Goal: Information Seeking & Learning: Learn about a topic

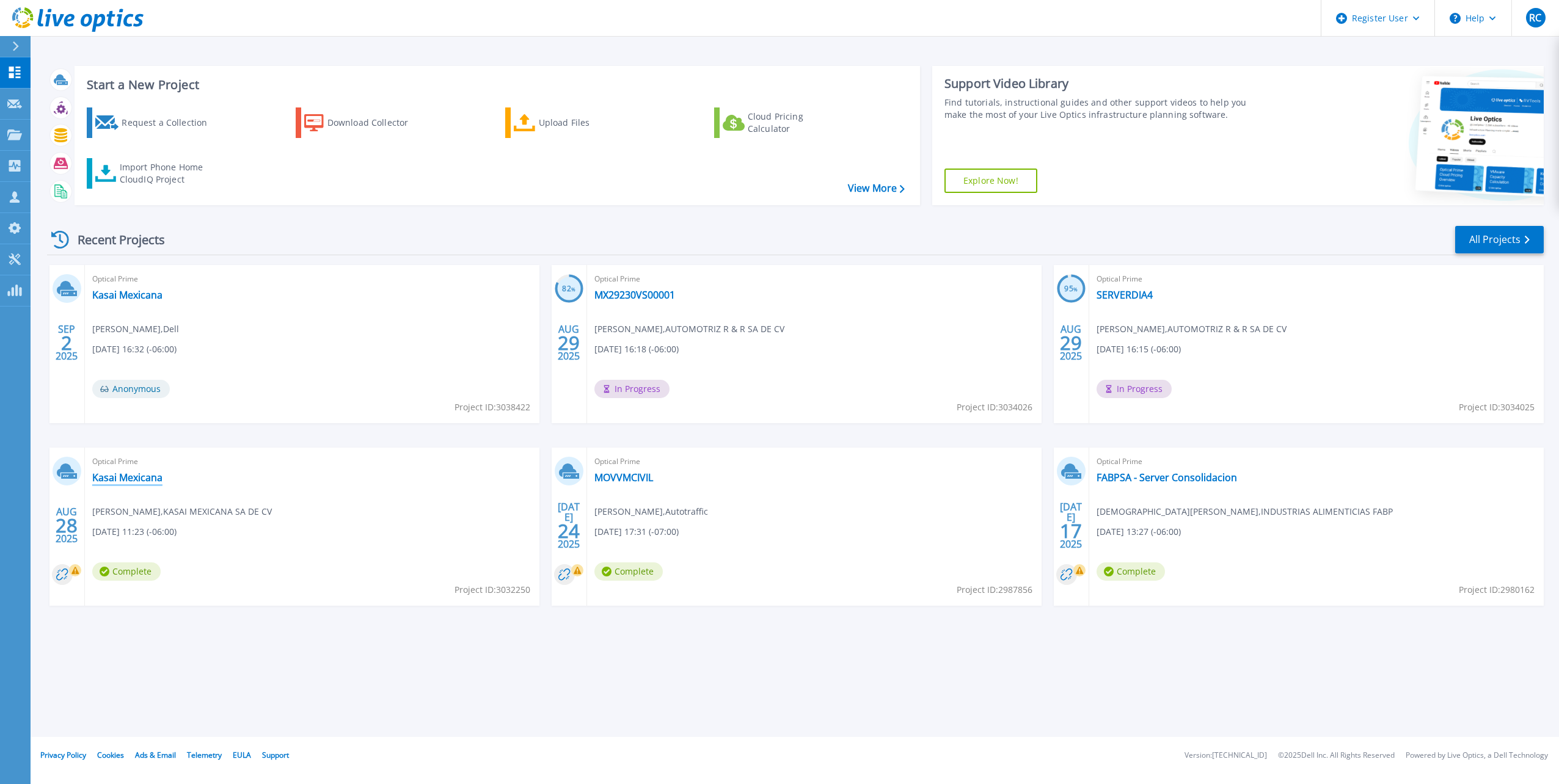
click at [135, 476] on link "Kasai Mexicana" at bounding box center [127, 477] width 70 height 12
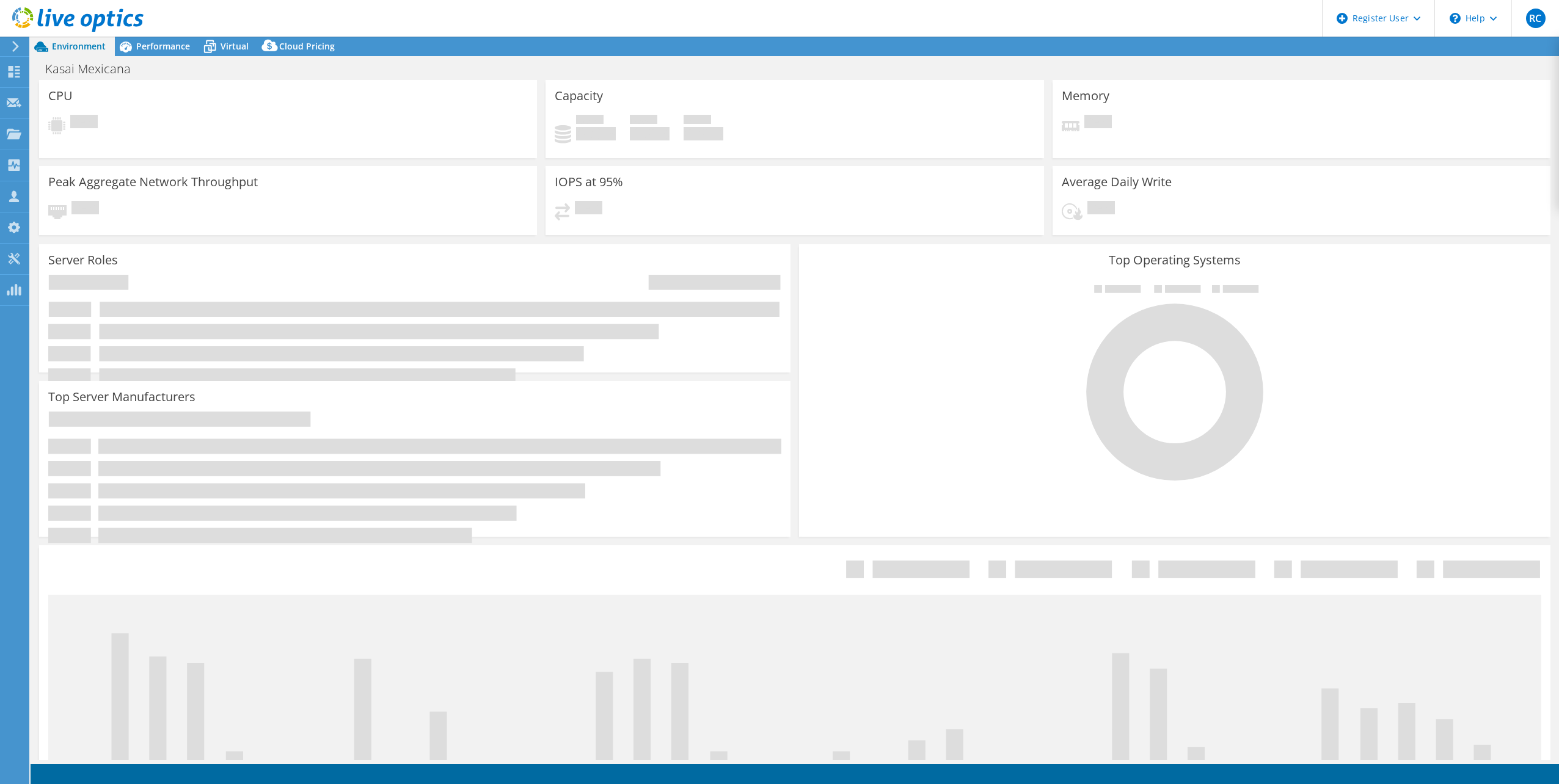
select select "USD"
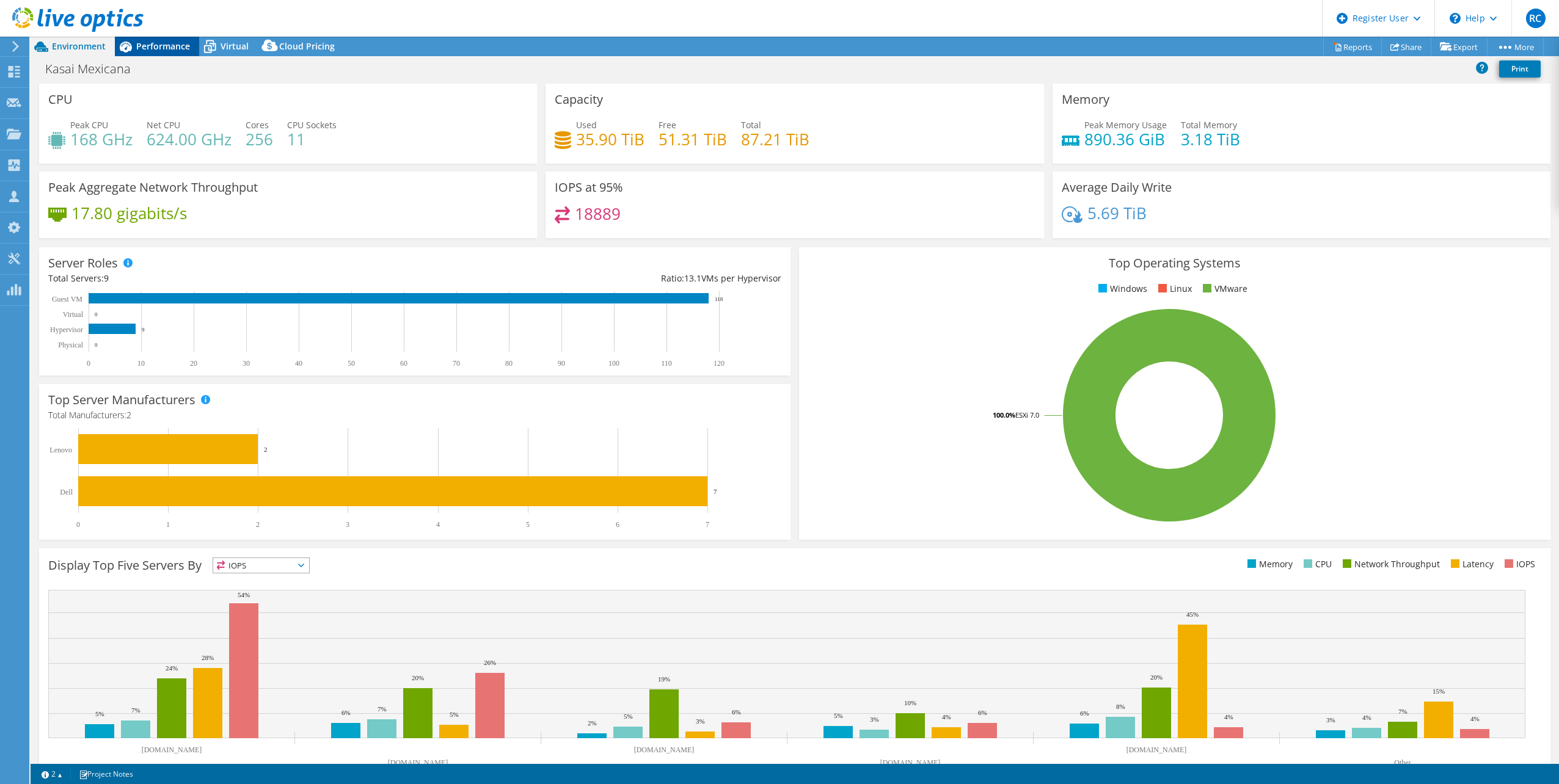
click at [162, 49] on span "Performance" at bounding box center [162, 46] width 54 height 12
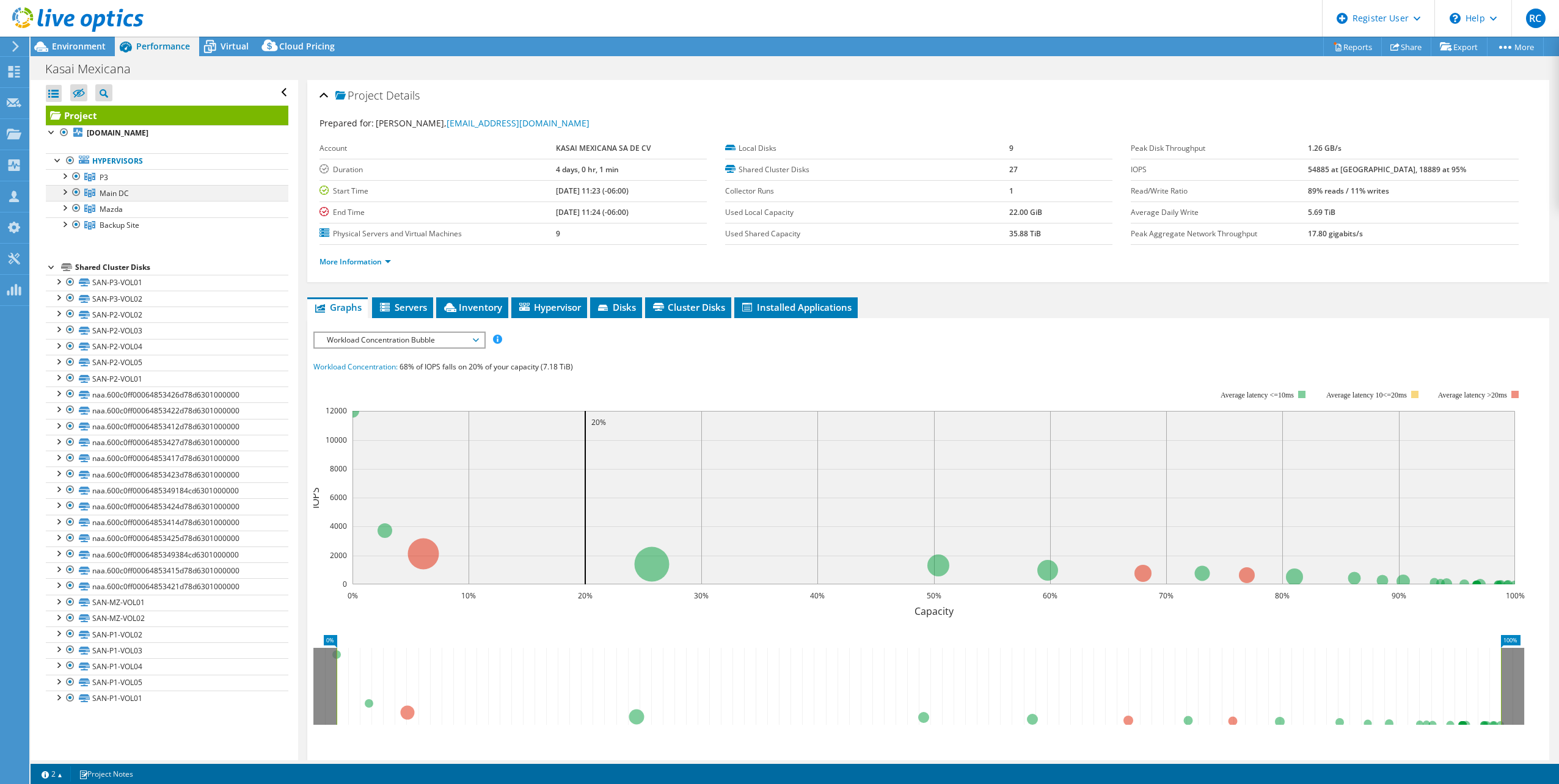
click at [67, 191] on div at bounding box center [64, 191] width 12 height 12
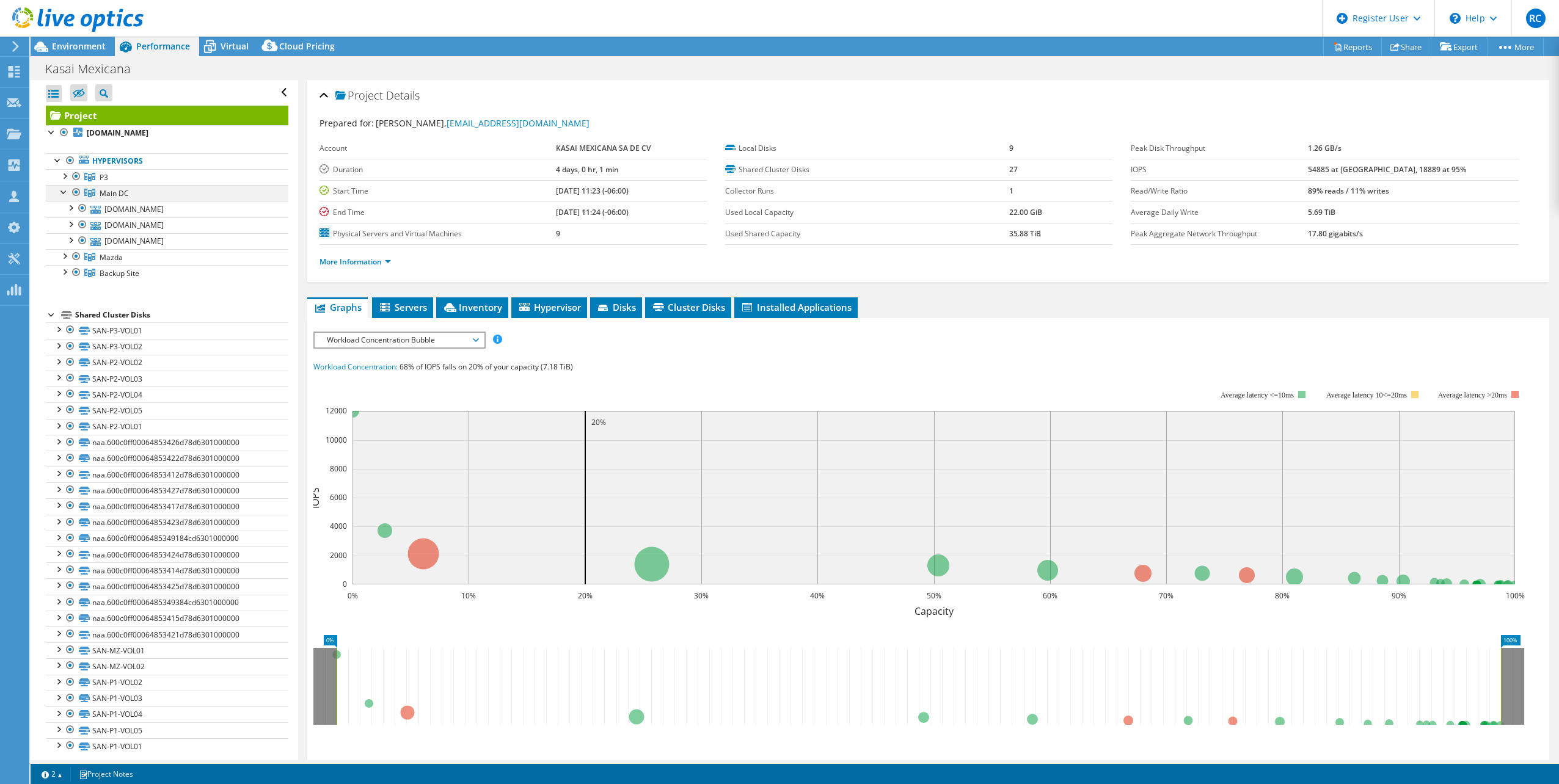
click at [69, 189] on div at bounding box center [64, 191] width 12 height 12
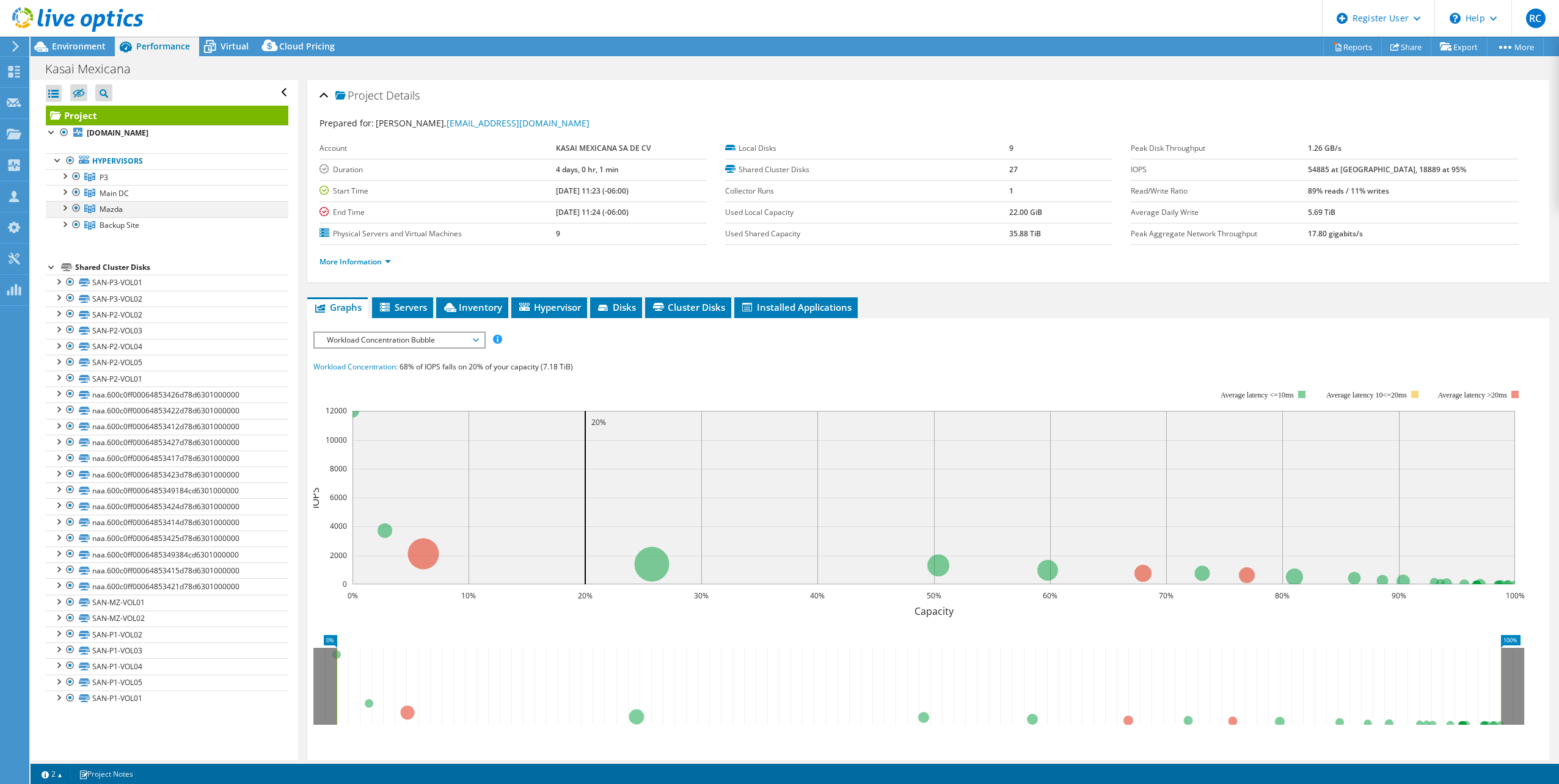
click at [65, 209] on div at bounding box center [64, 207] width 12 height 12
click at [67, 226] on div at bounding box center [64, 223] width 12 height 12
click at [63, 223] on div at bounding box center [64, 223] width 12 height 12
click at [65, 178] on div at bounding box center [64, 175] width 12 height 12
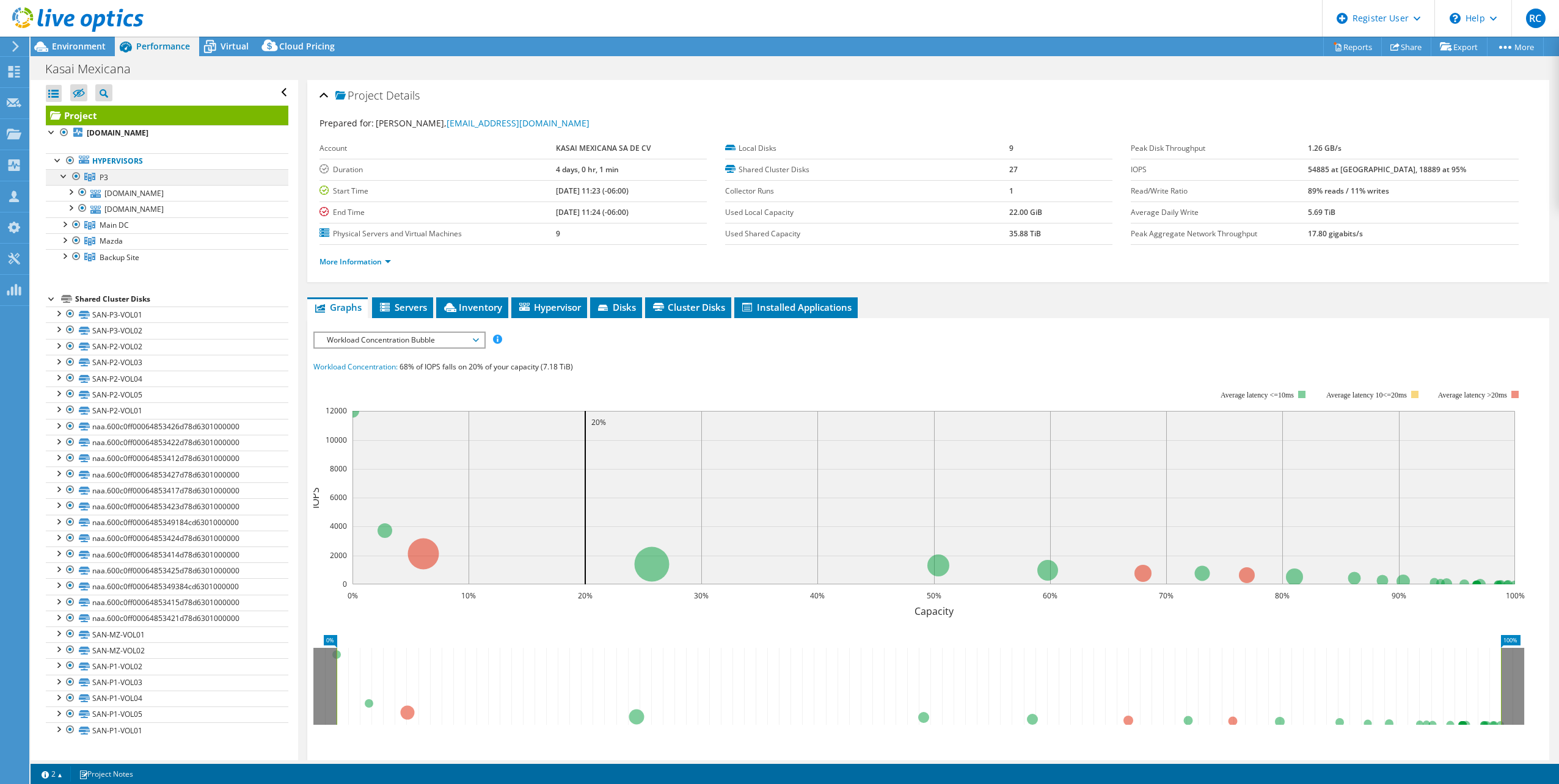
click at [65, 178] on div at bounding box center [64, 175] width 12 height 12
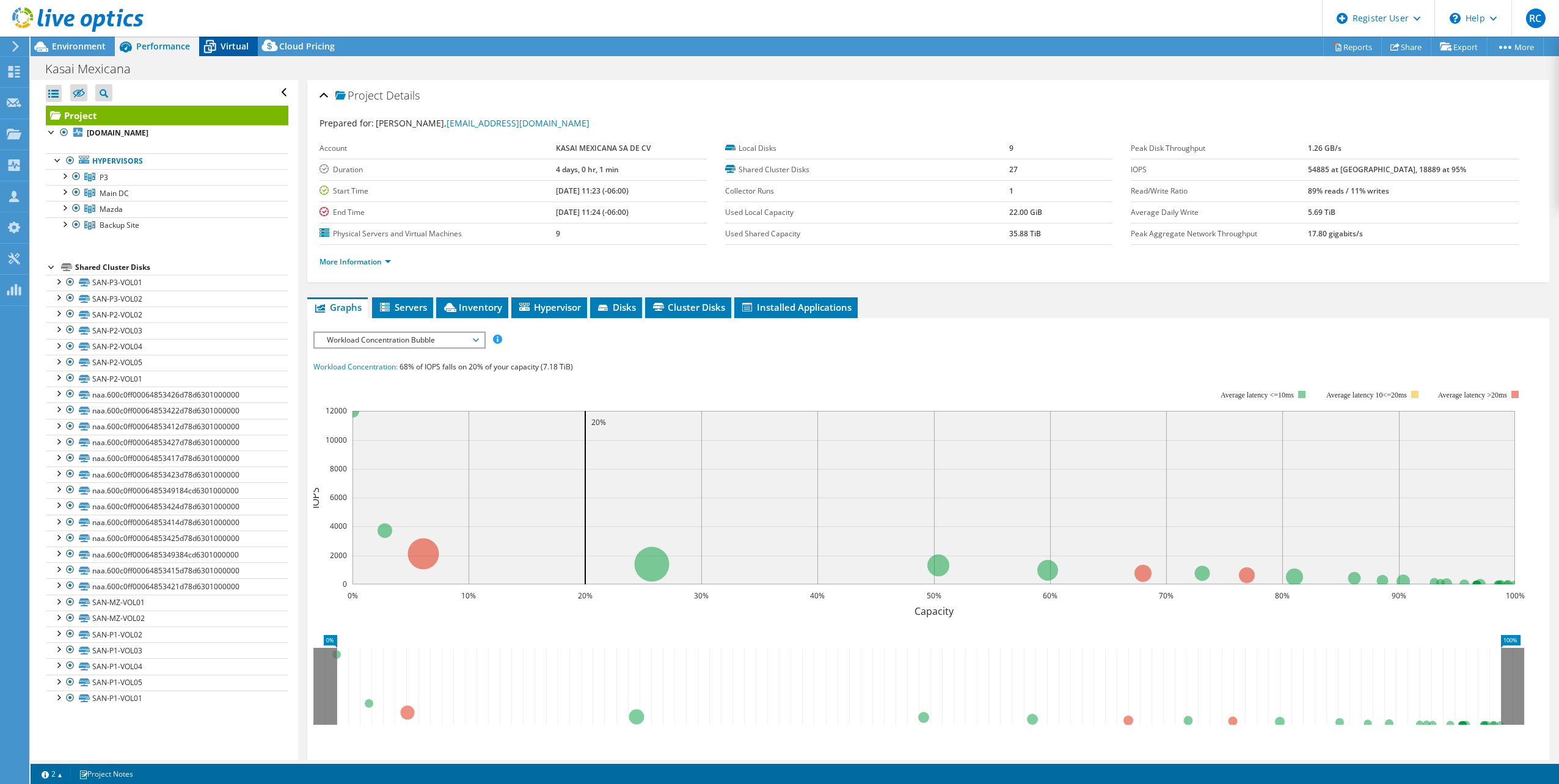
click at [241, 47] on span "Virtual" at bounding box center [235, 46] width 28 height 12
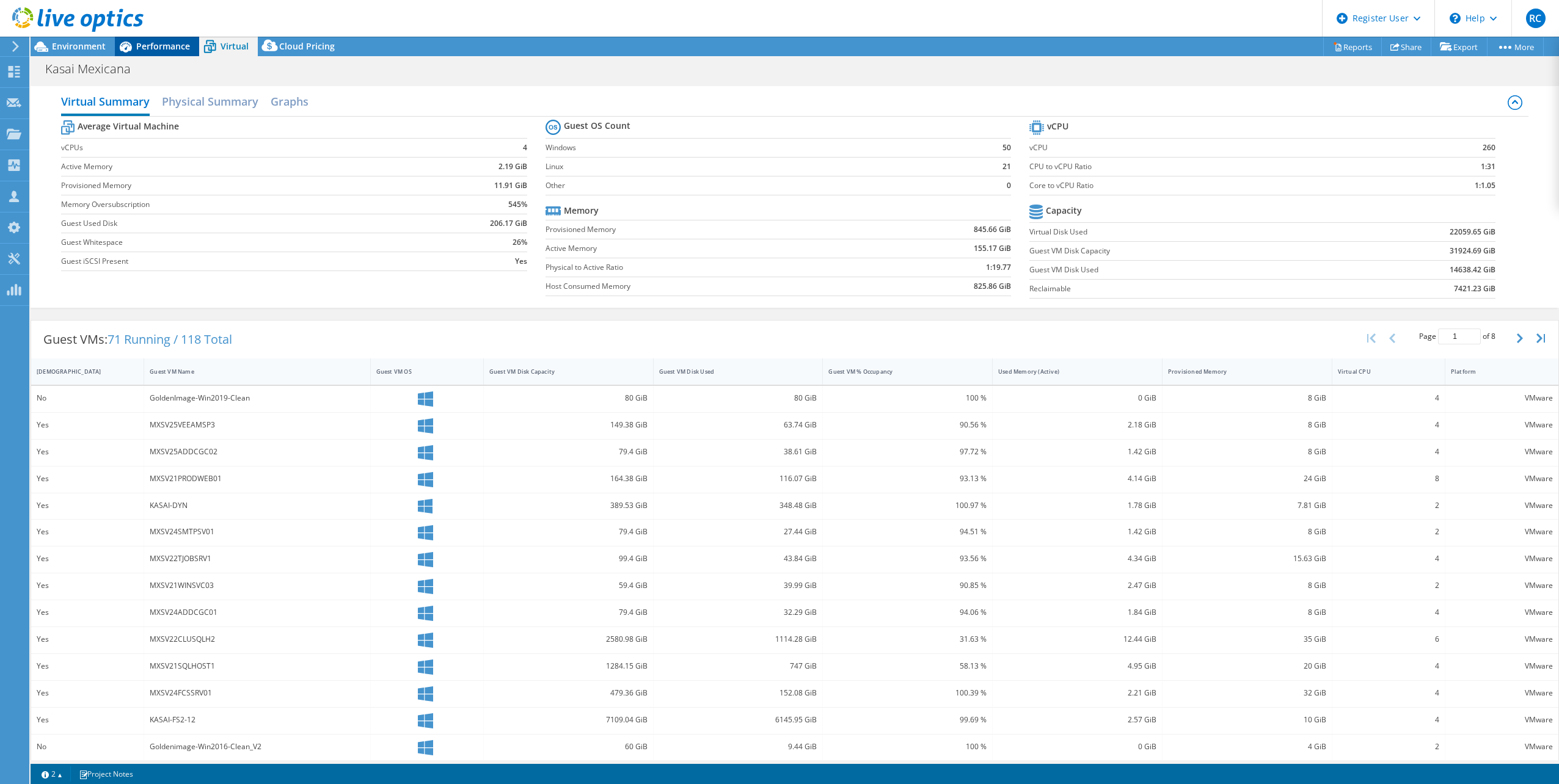
click at [168, 50] on span "Performance" at bounding box center [162, 46] width 54 height 12
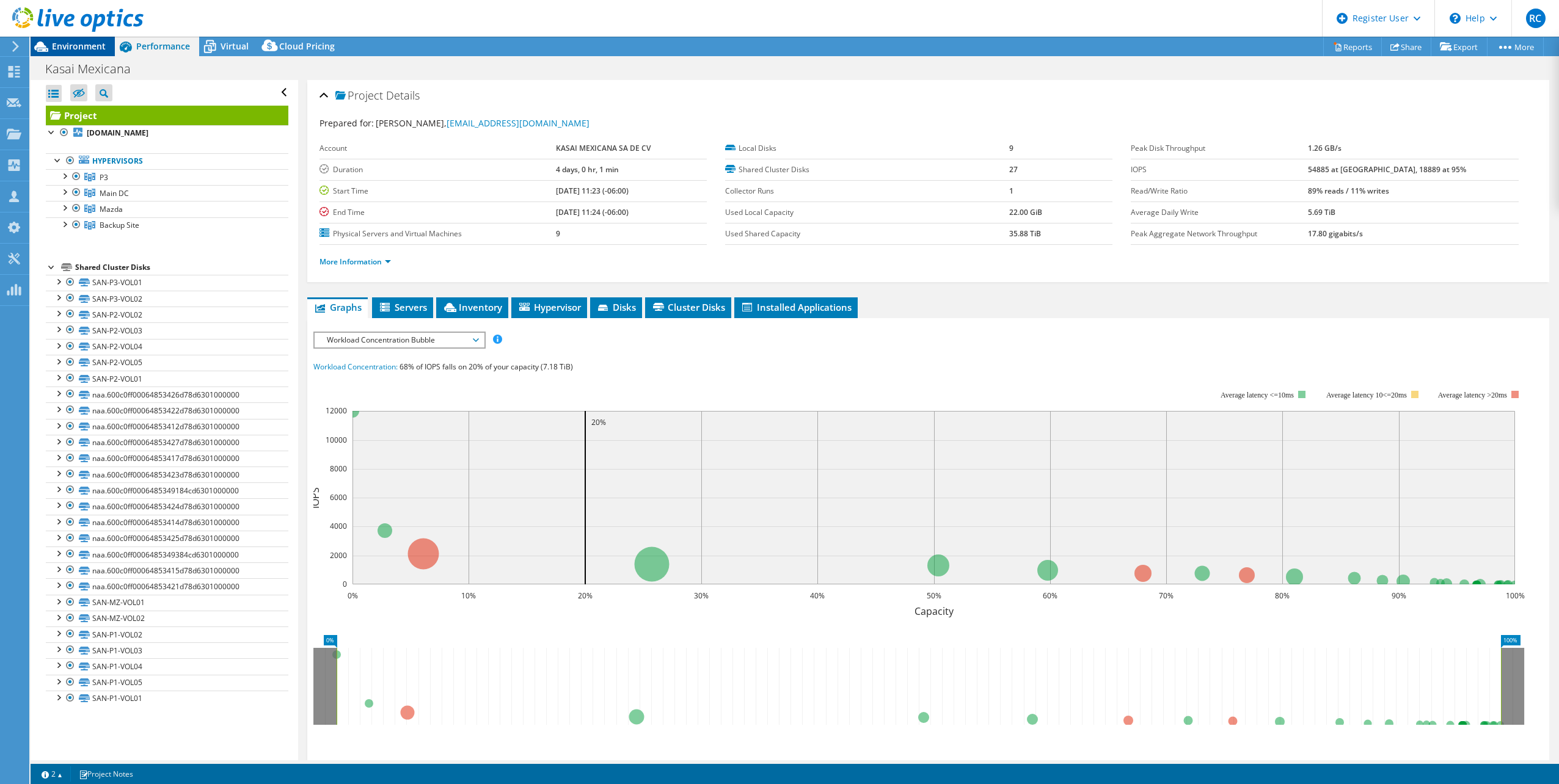
click at [80, 44] on span "Environment" at bounding box center [78, 46] width 54 height 12
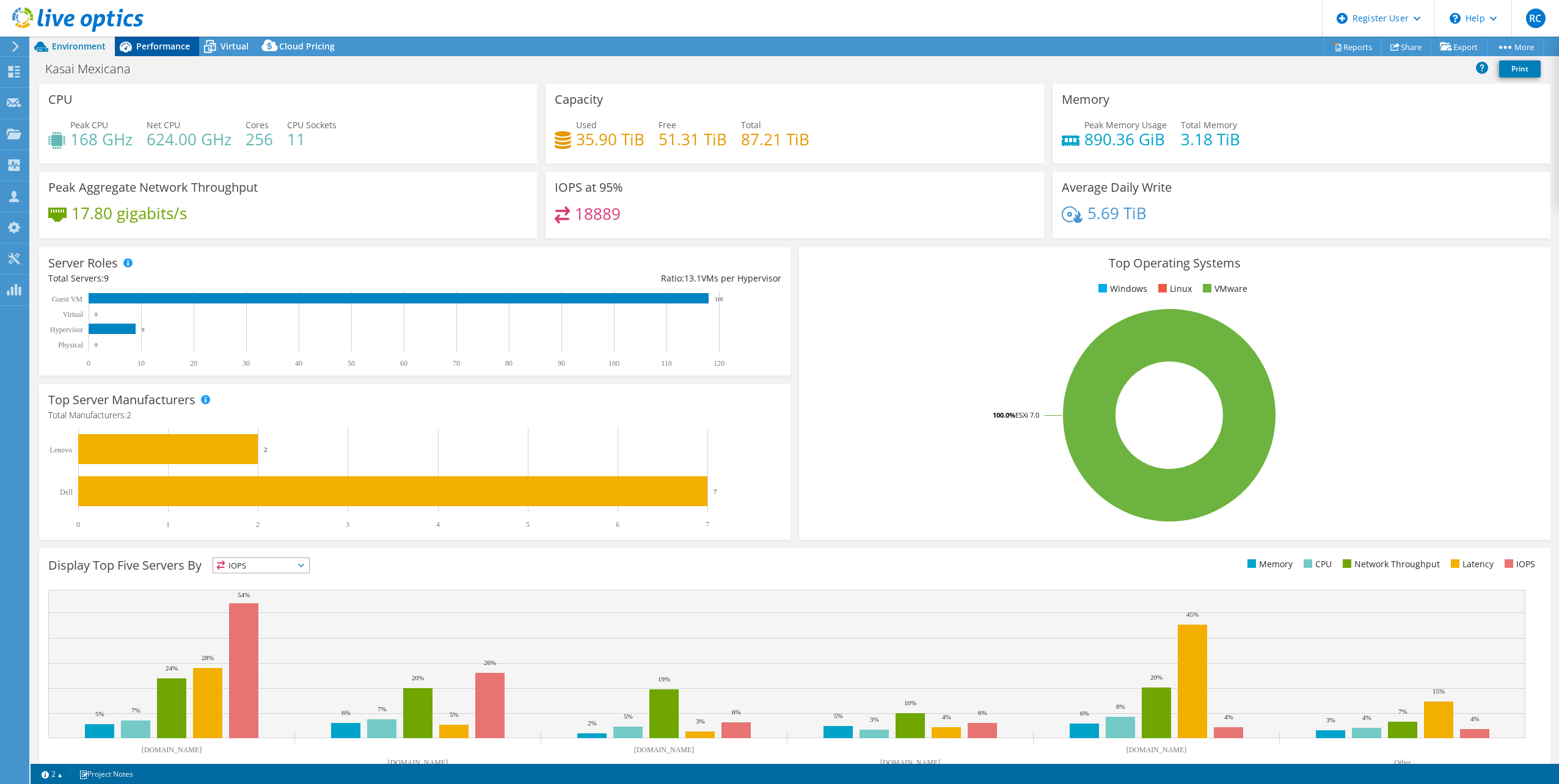
click at [159, 56] on div "Performance" at bounding box center [157, 46] width 84 height 19
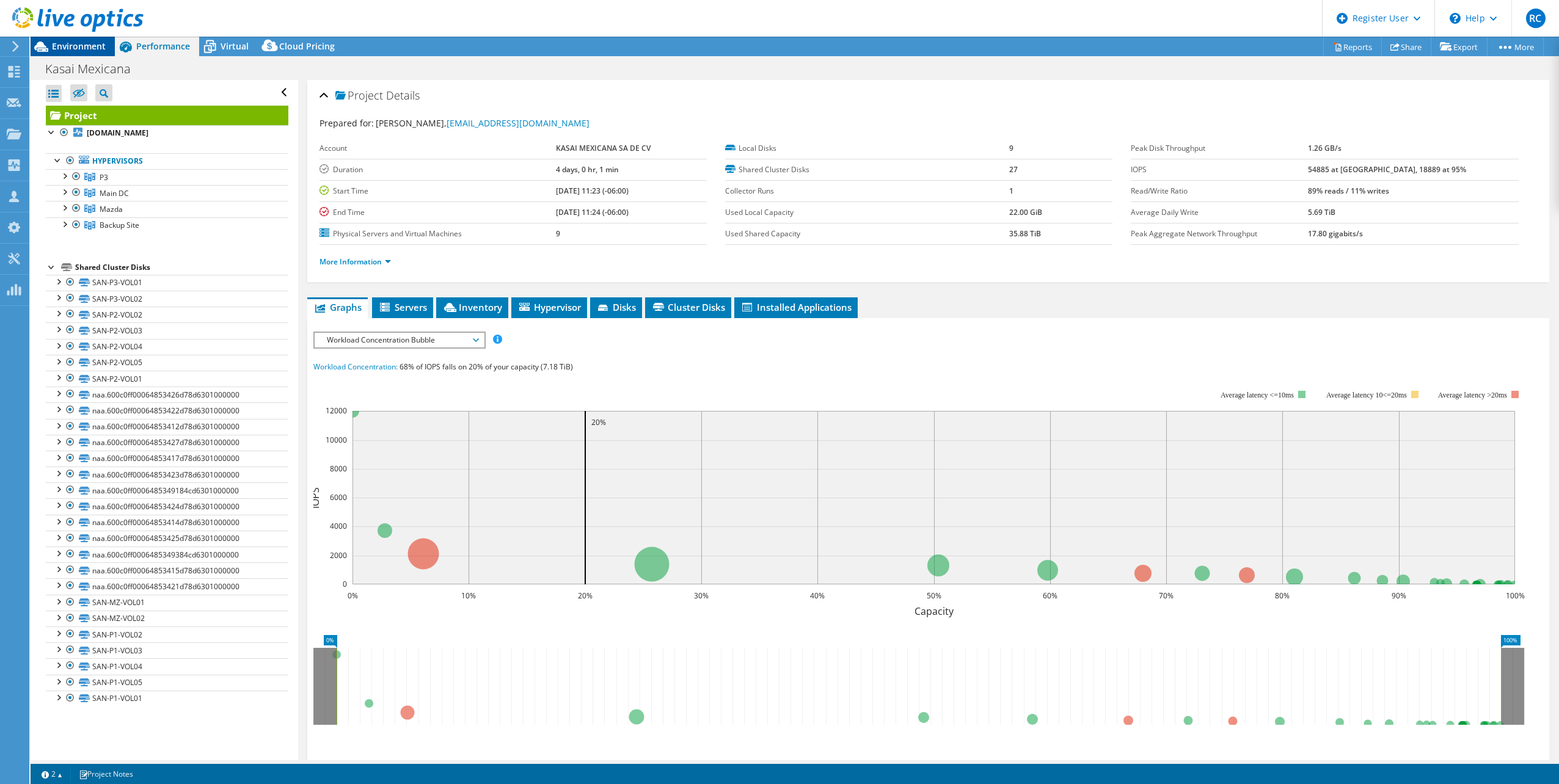
click at [73, 45] on span "Environment" at bounding box center [78, 46] width 54 height 12
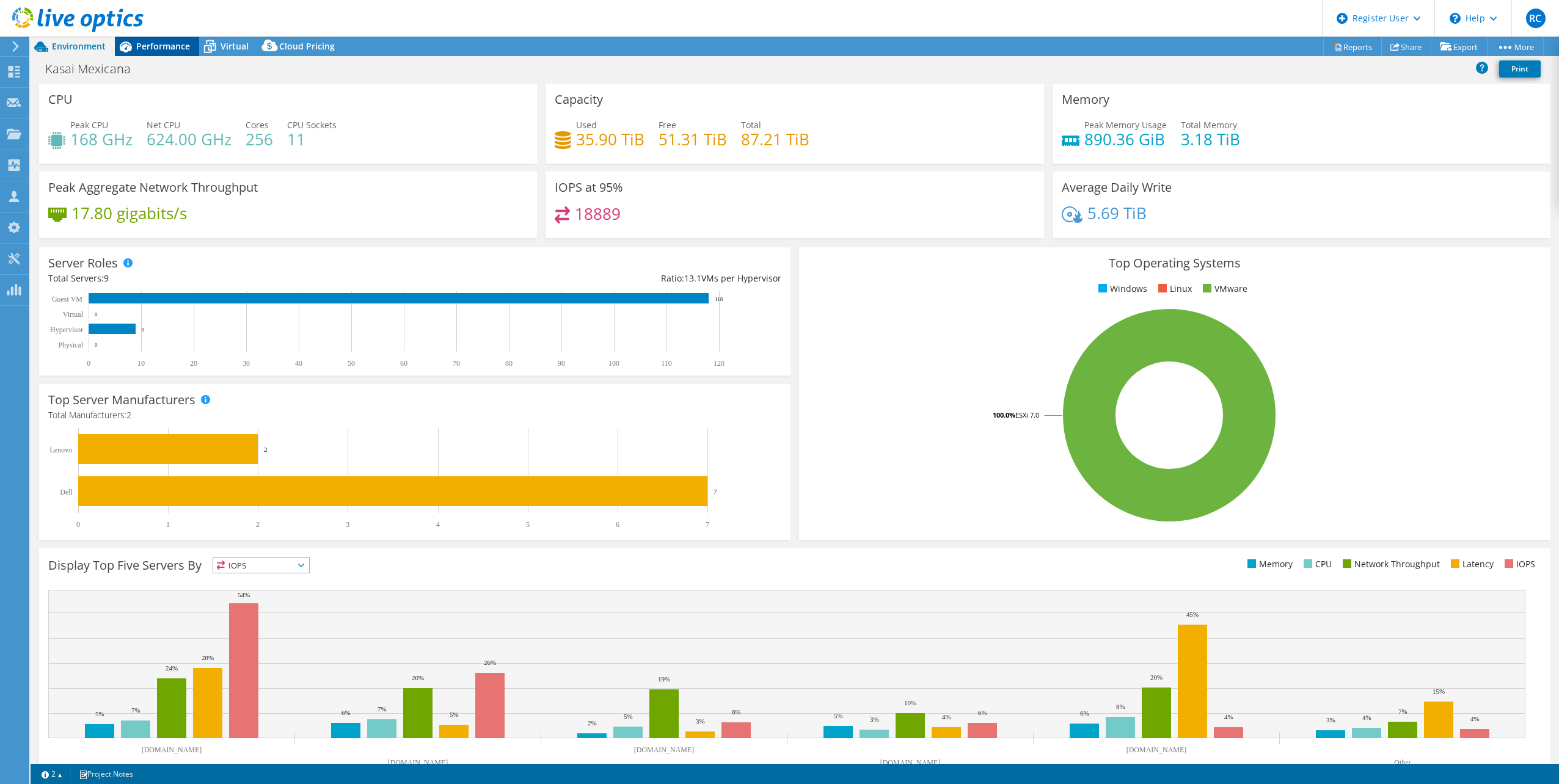
click at [147, 51] on span "Performance" at bounding box center [162, 46] width 54 height 12
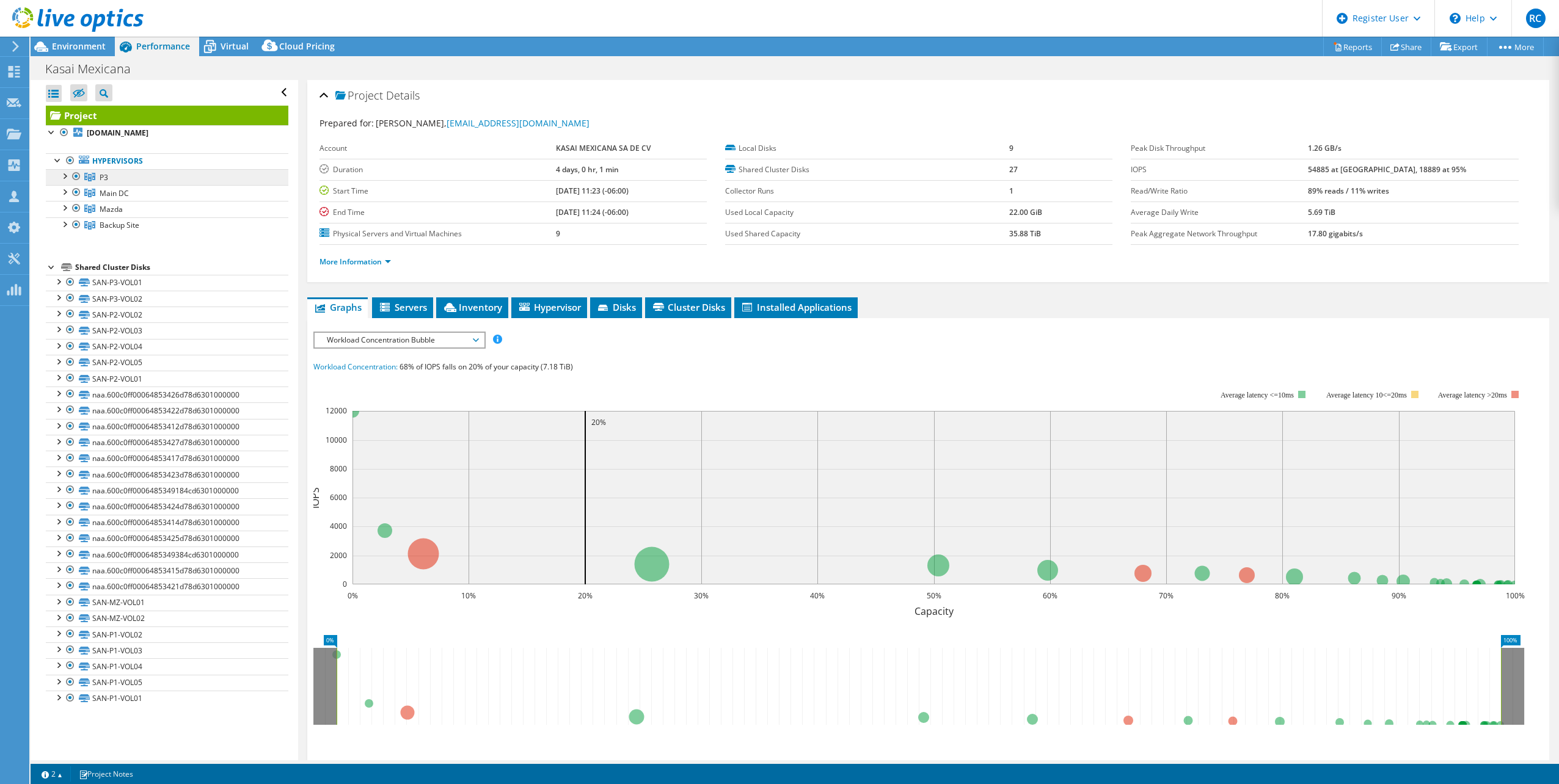
click at [104, 175] on span "P3" at bounding box center [104, 177] width 8 height 10
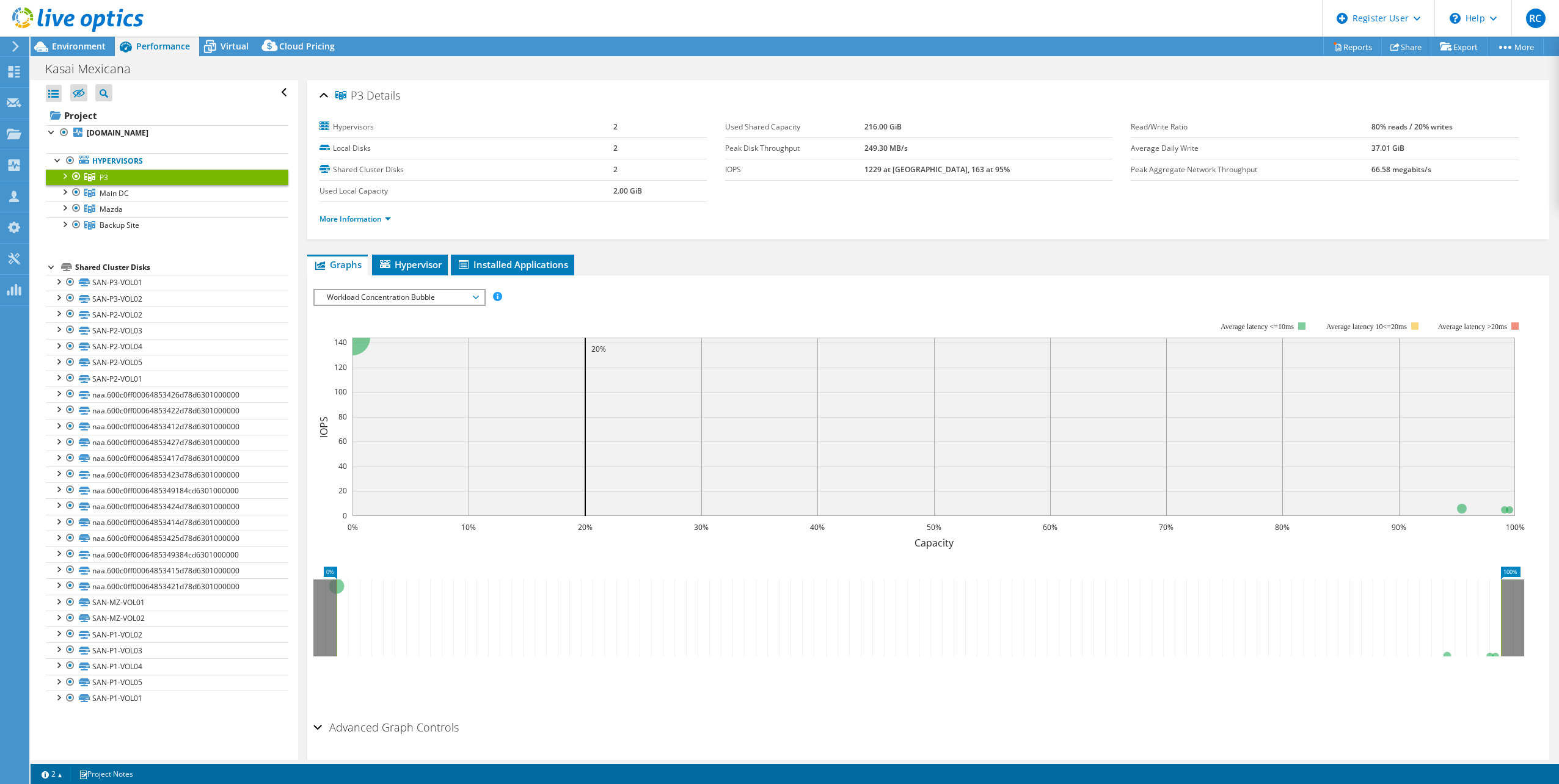
click at [467, 296] on span "Workload Concentration Bubble" at bounding box center [399, 297] width 157 height 15
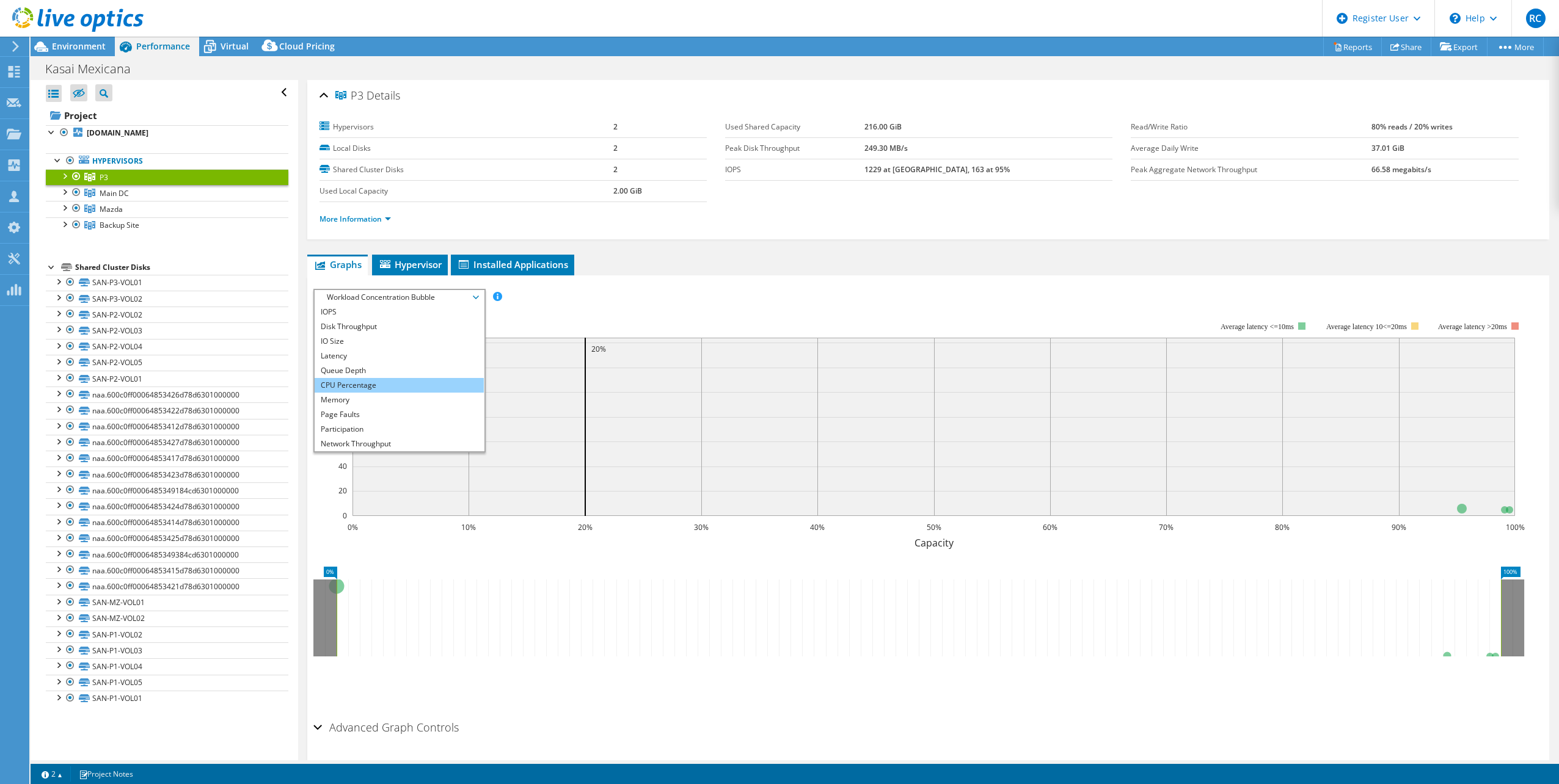
click at [388, 383] on li "CPU Percentage" at bounding box center [399, 386] width 169 height 15
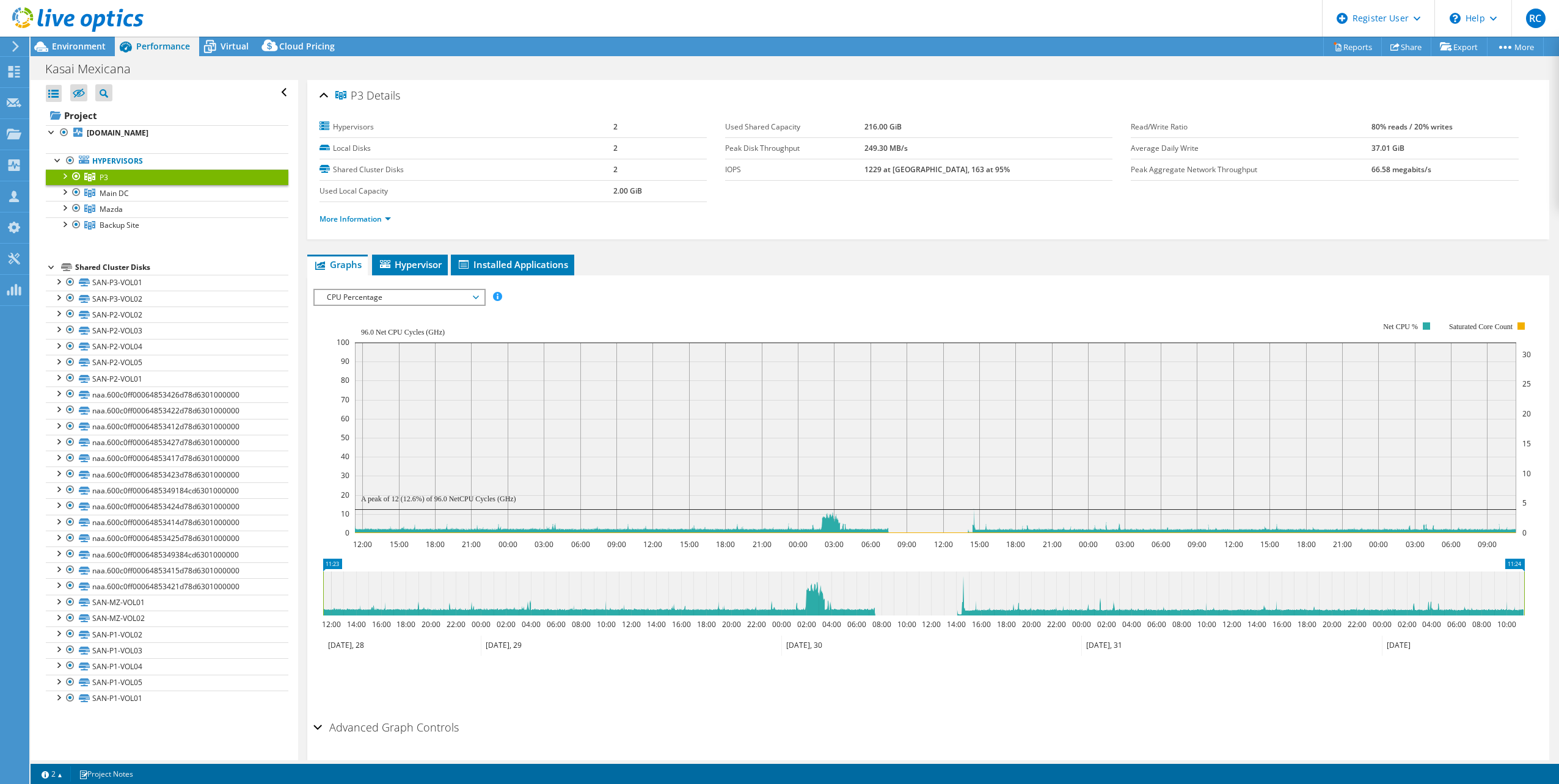
click at [476, 297] on span "CPU Percentage" at bounding box center [399, 297] width 157 height 15
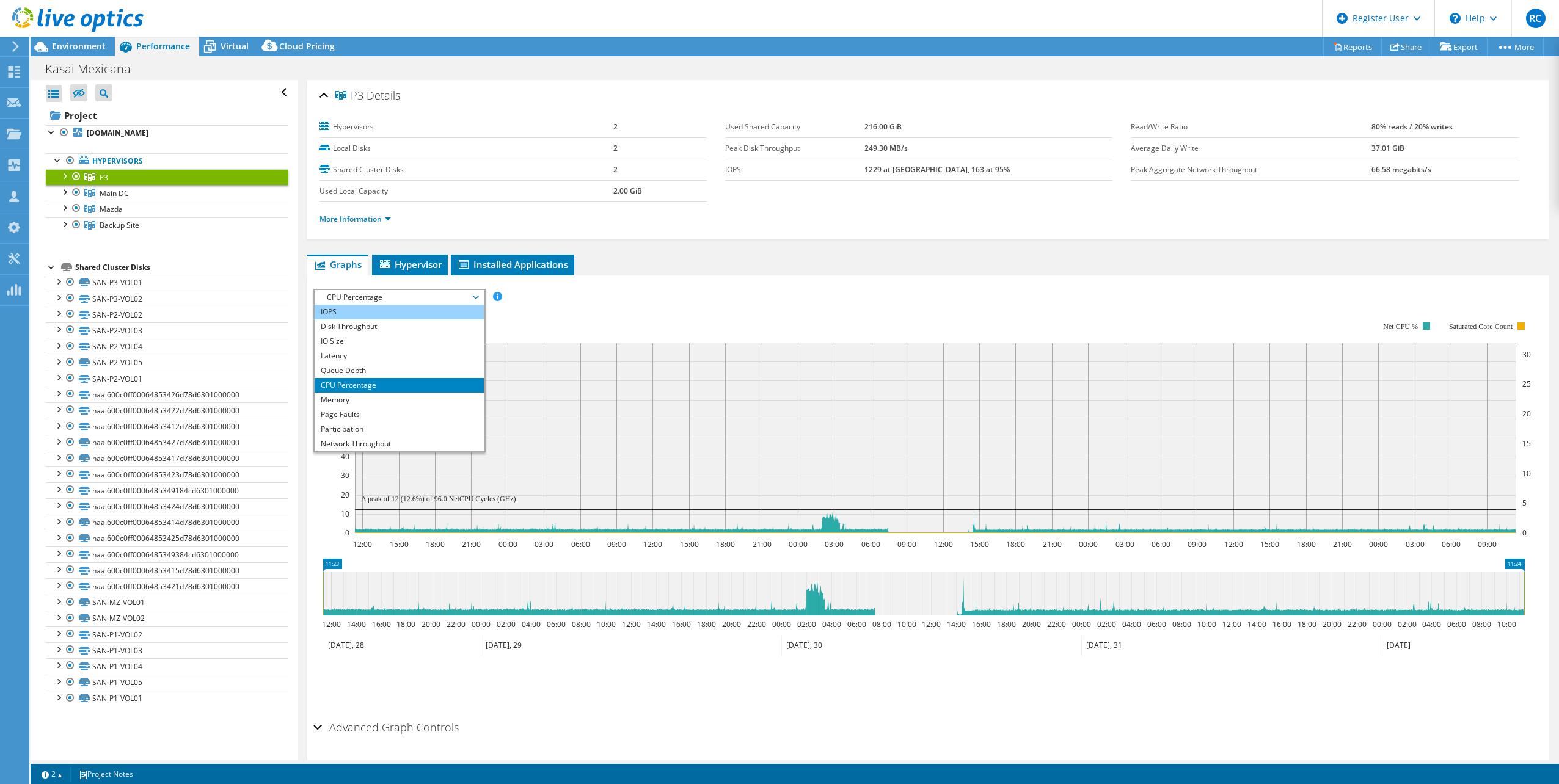
click at [386, 313] on li "IOPS" at bounding box center [399, 312] width 169 height 15
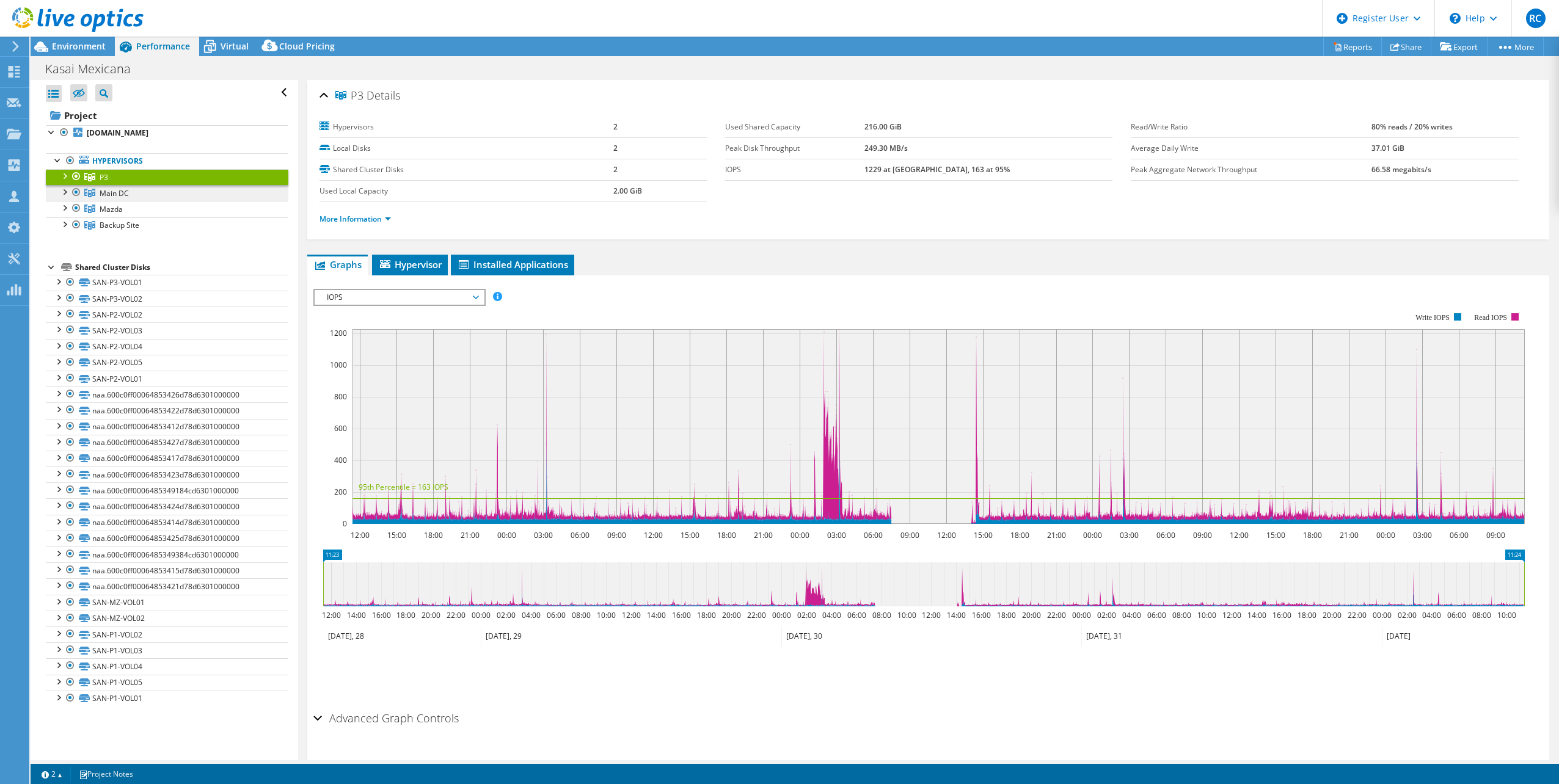
click at [141, 196] on link "Main DC" at bounding box center [167, 192] width 242 height 16
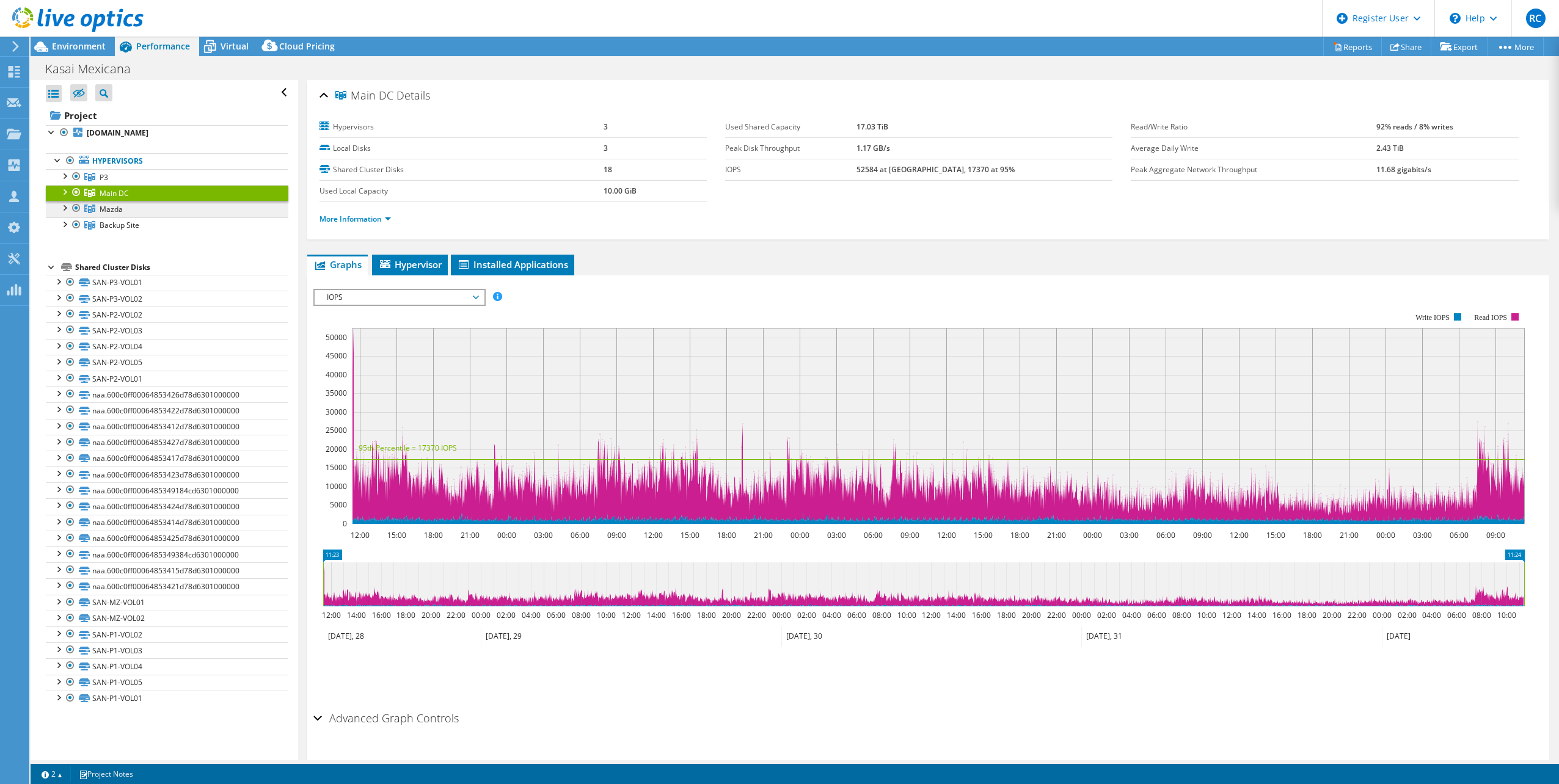
click at [113, 208] on span "Mazda" at bounding box center [112, 209] width 23 height 10
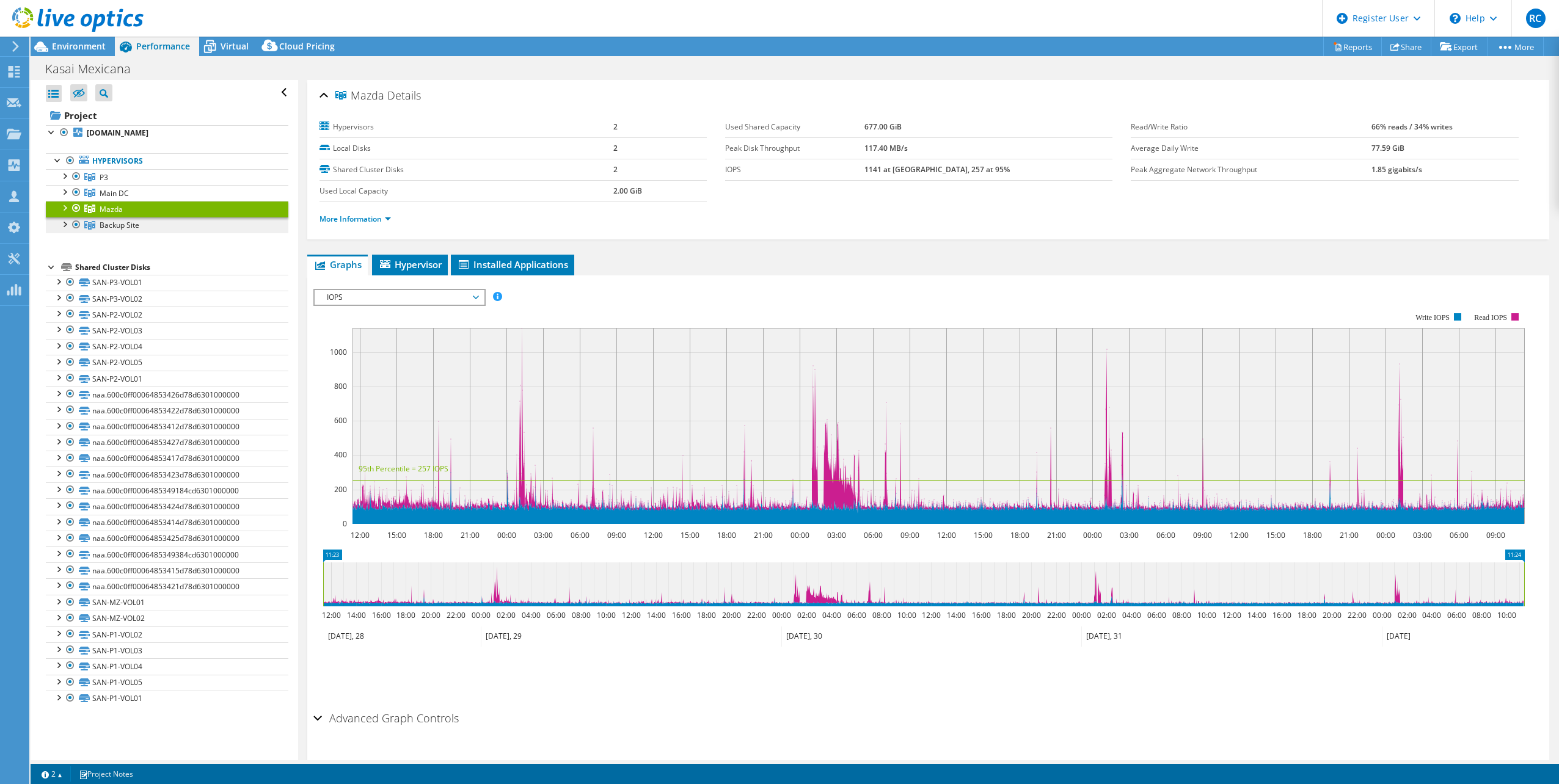
click at [127, 226] on span "Backup Site" at bounding box center [120, 225] width 40 height 10
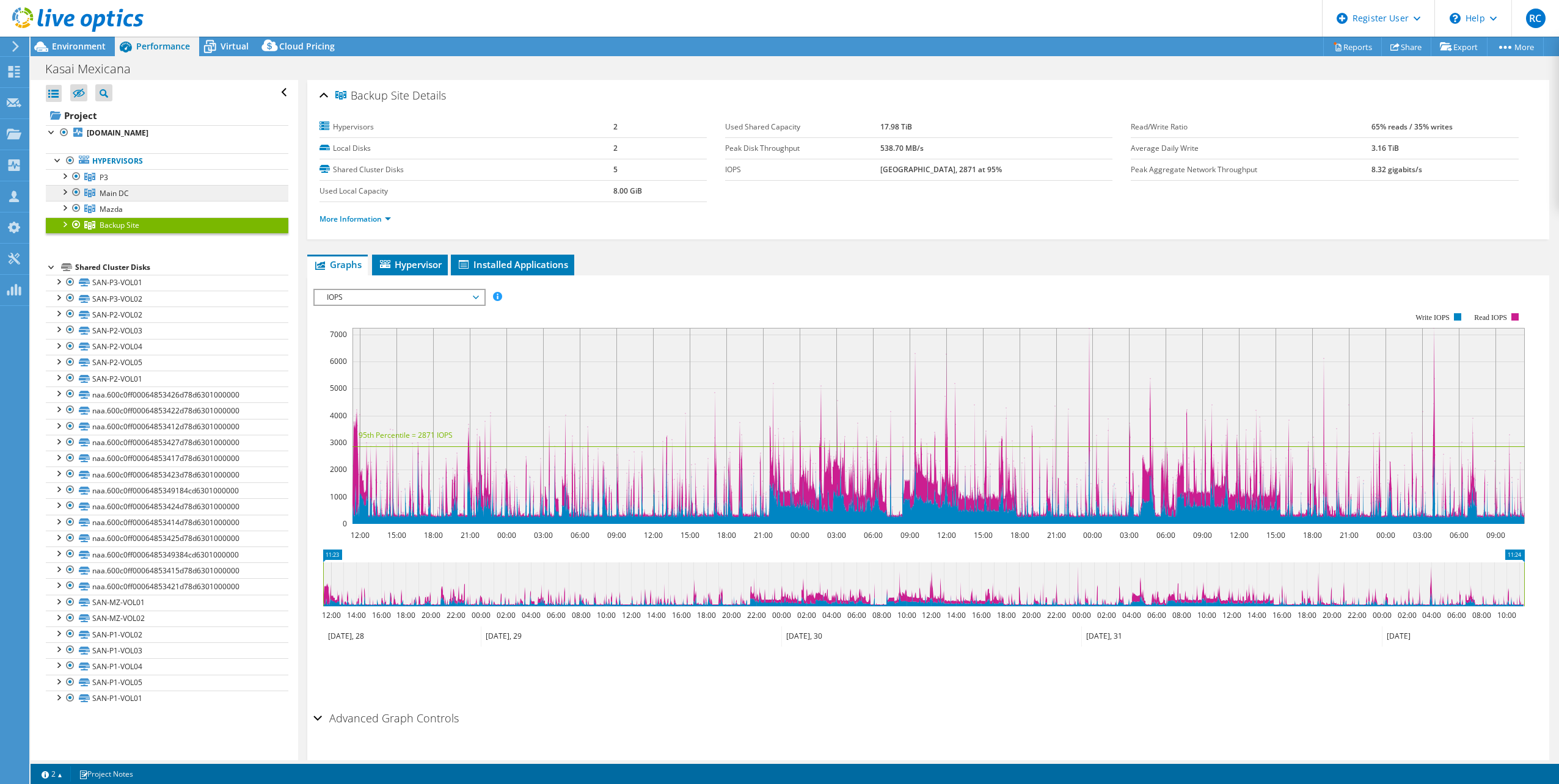
click at [118, 194] on span "Main DC" at bounding box center [114, 193] width 29 height 10
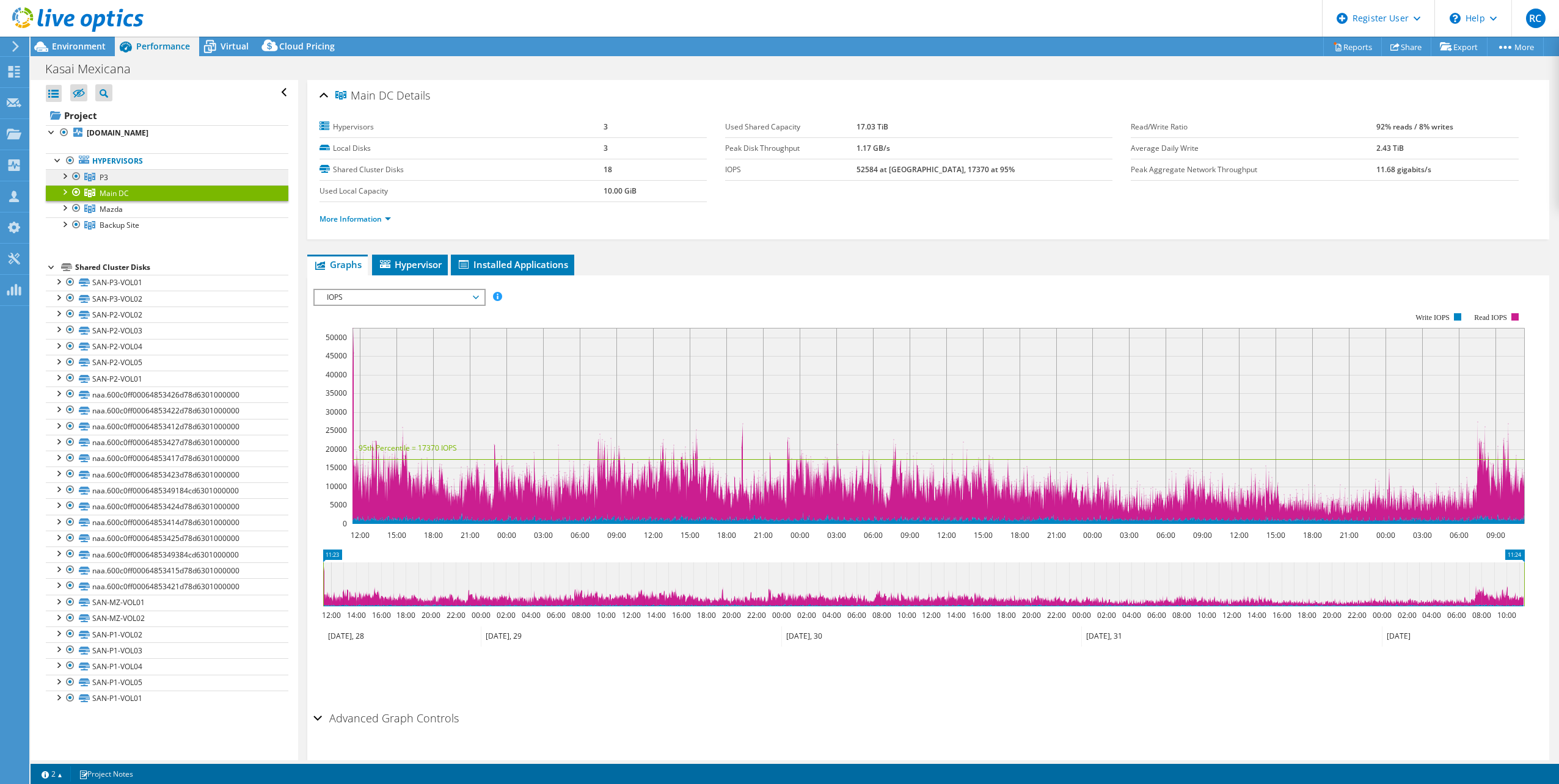
click at [113, 179] on link "P3" at bounding box center [167, 177] width 242 height 16
